Goal: Information Seeking & Learning: Learn about a topic

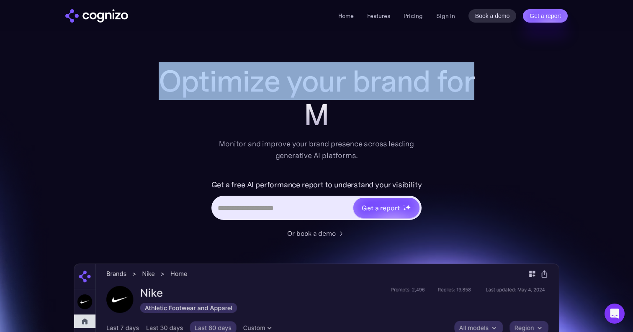
drag, startPoint x: 157, startPoint y: 83, endPoint x: 478, endPoint y: 93, distance: 321.3
click at [479, 94] on h1 "Optimize your brand for" at bounding box center [316, 80] width 335 height 33
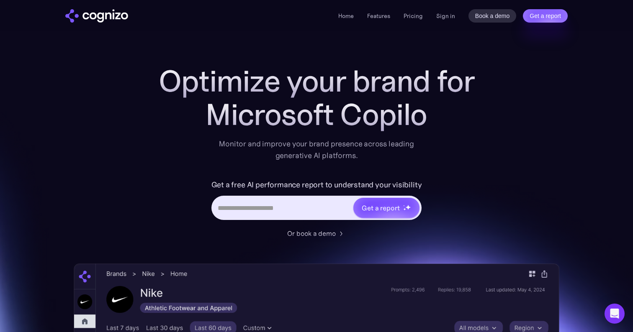
click at [482, 100] on div "Microsoft Copilo" at bounding box center [316, 114] width 335 height 33
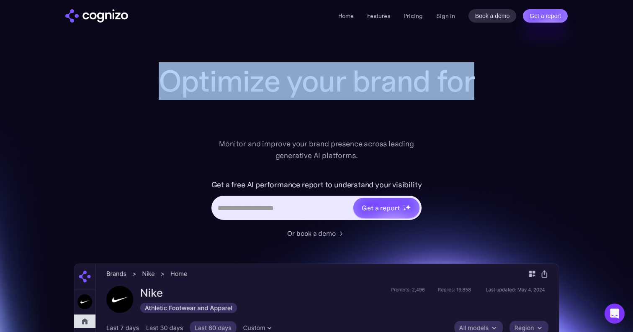
drag, startPoint x: 160, startPoint y: 75, endPoint x: 472, endPoint y: 94, distance: 312.9
click at [477, 97] on h1 "Optimize your brand for" at bounding box center [316, 80] width 335 height 33
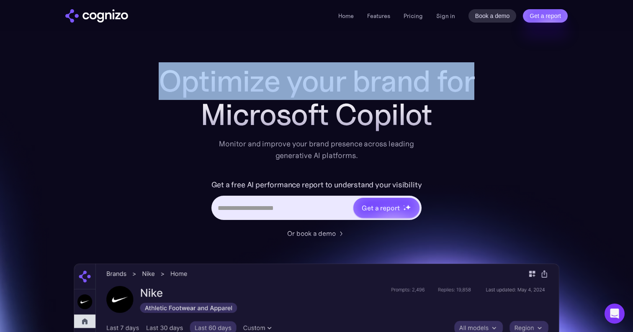
click at [154, 83] on h1 "Optimize your brand for" at bounding box center [316, 80] width 335 height 33
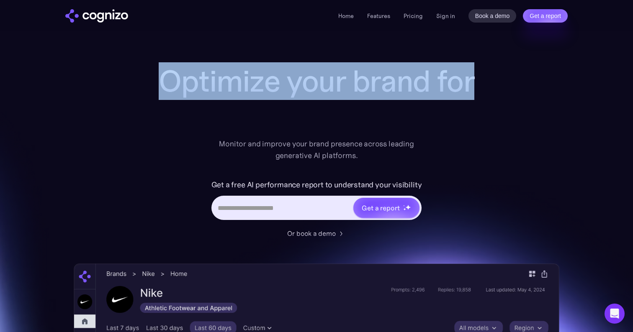
drag, startPoint x: 162, startPoint y: 82, endPoint x: 476, endPoint y: 90, distance: 314.1
click at [476, 90] on h1 "Optimize your brand for" at bounding box center [316, 80] width 335 height 33
copy h1 "Optimize your brand for"
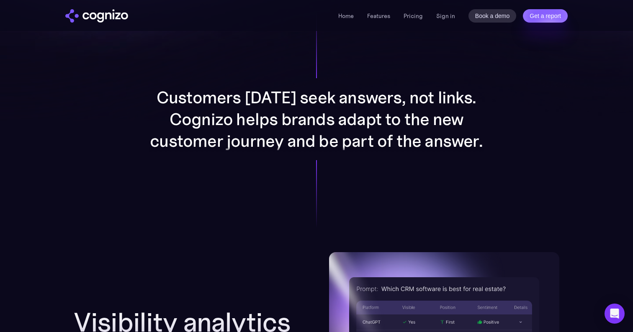
scroll to position [695, 0]
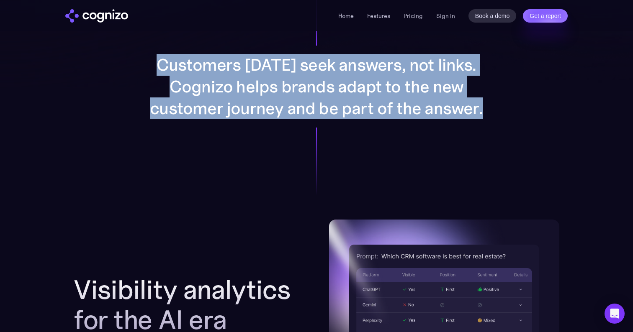
drag, startPoint x: 161, startPoint y: 60, endPoint x: 518, endPoint y: 126, distance: 363.6
click at [518, 126] on div "Customers [DATE] seek answers, not links. Cognizo helps brands adapt to the new…" at bounding box center [317, 87] width 434 height 266
copy p "Customers [DATE] seek answers, not links. Cognizo helps brands adapt to the new…"
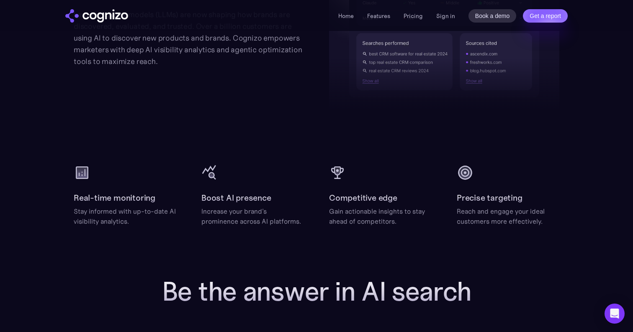
scroll to position [1043, 0]
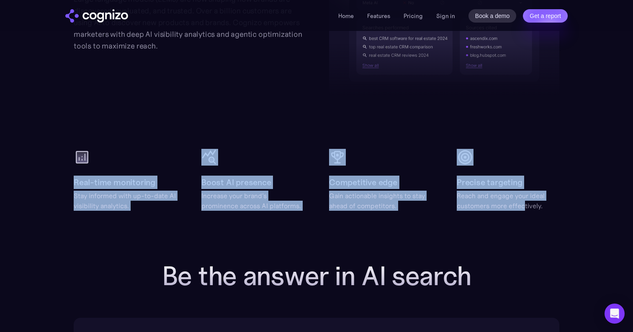
drag, startPoint x: 68, startPoint y: 178, endPoint x: 524, endPoint y: 205, distance: 456.7
click at [524, 205] on section "Visibility analytics for the AI era Large language models (LLMs) are now shapin…" at bounding box center [316, 41] width 633 height 340
click at [524, 205] on div "Reach and engage your ideal customers more effectively." at bounding box center [508, 201] width 103 height 20
drag, startPoint x: 552, startPoint y: 206, endPoint x: 44, endPoint y: 176, distance: 509.1
click at [44, 176] on section "Visibility analytics for the AI era Large language models (LLMs) are now shapin…" at bounding box center [316, 41] width 633 height 340
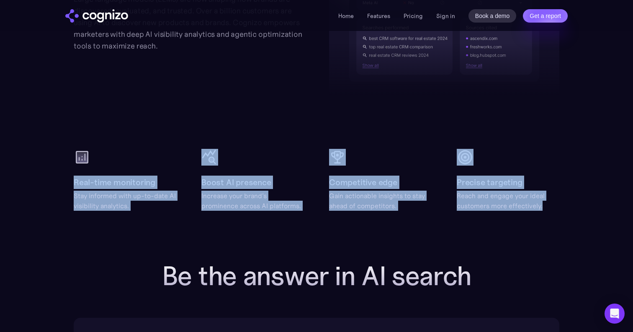
copy div "Real-time monitoring Stay informed with up-to-date AI visibility analytics. Boo…"
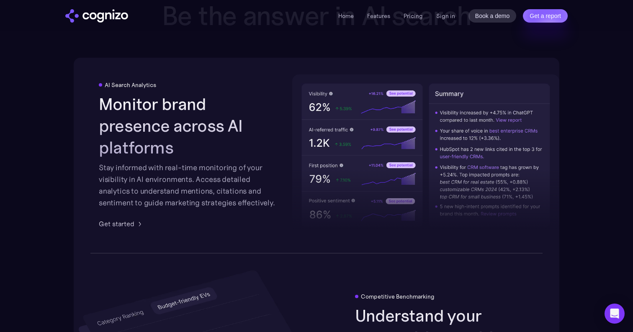
scroll to position [1161, 0]
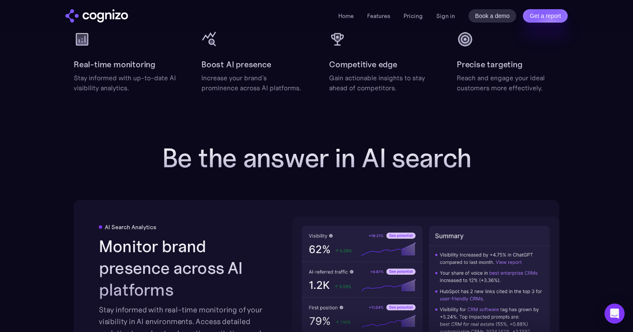
click at [169, 153] on h2 "Be the answer in AI search" at bounding box center [316, 158] width 335 height 30
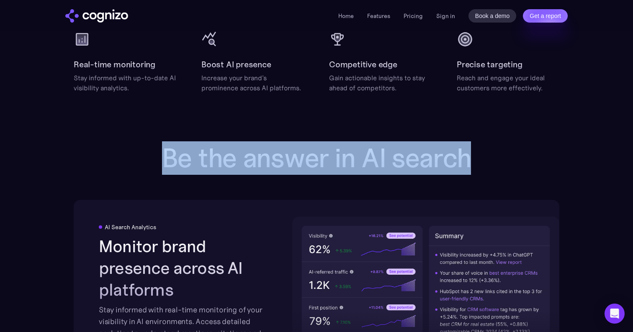
drag, startPoint x: 158, startPoint y: 165, endPoint x: 498, endPoint y: 171, distance: 340.4
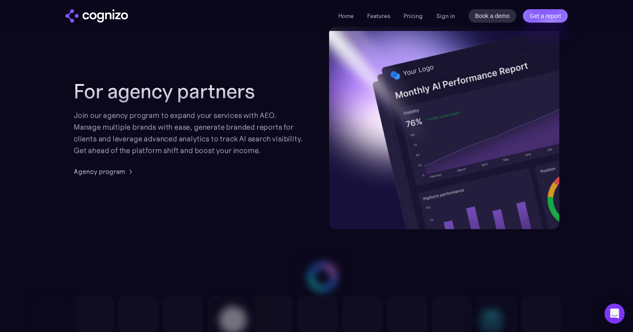
scroll to position [2039, 0]
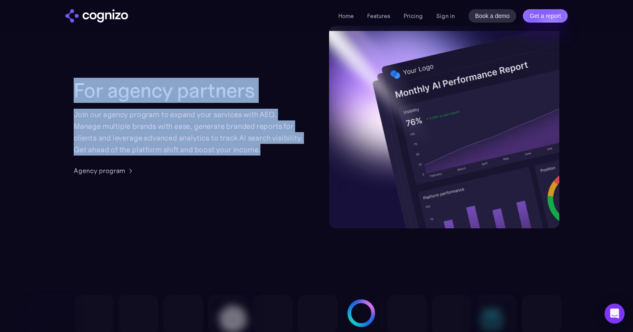
drag, startPoint x: 78, startPoint y: 81, endPoint x: 277, endPoint y: 144, distance: 208.6
click at [277, 144] on div "For agency partners Join our agency program to expand your services with AEO. M…" at bounding box center [189, 117] width 230 height 77
copy div "For agency partners Join our agency program to expand your services with AEO. M…"
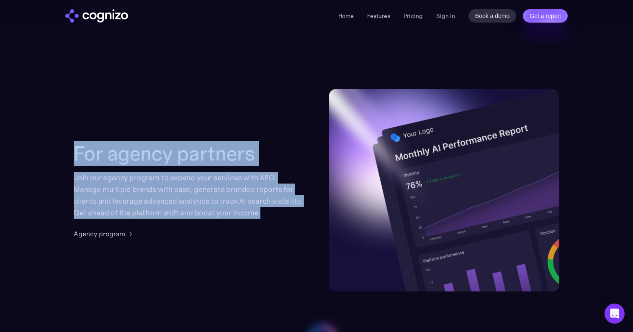
click at [267, 123] on div "For agency partners Join our agency program to expand your services with AEO. M…" at bounding box center [317, 190] width 486 height 203
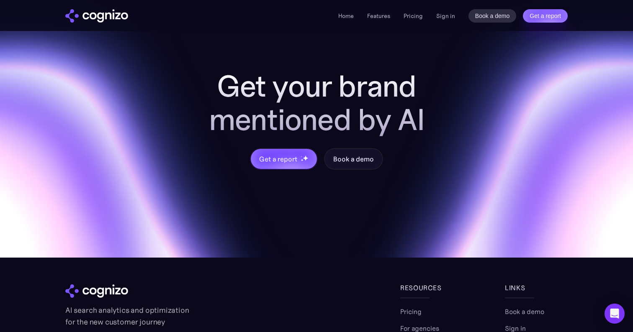
scroll to position [3258, 0]
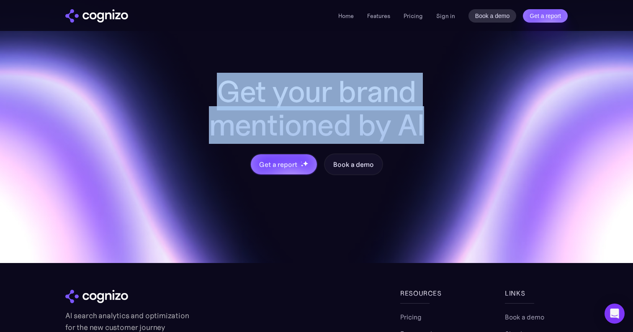
drag, startPoint x: 427, startPoint y: 124, endPoint x: 218, endPoint y: 98, distance: 210.5
click at [218, 98] on h2 "Get your brand mentioned by AI" at bounding box center [317, 108] width 268 height 67
copy h2 "Get your brand mentioned by AI"
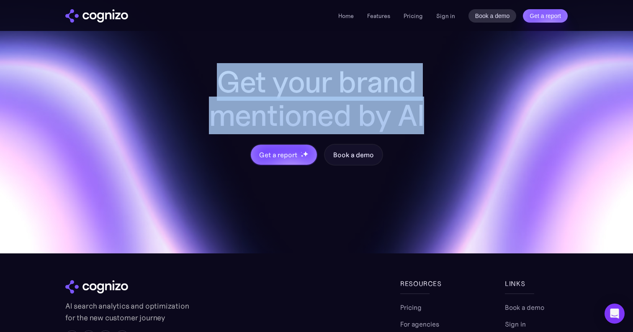
scroll to position [3245, 0]
